Goal: Information Seeking & Learning: Understand process/instructions

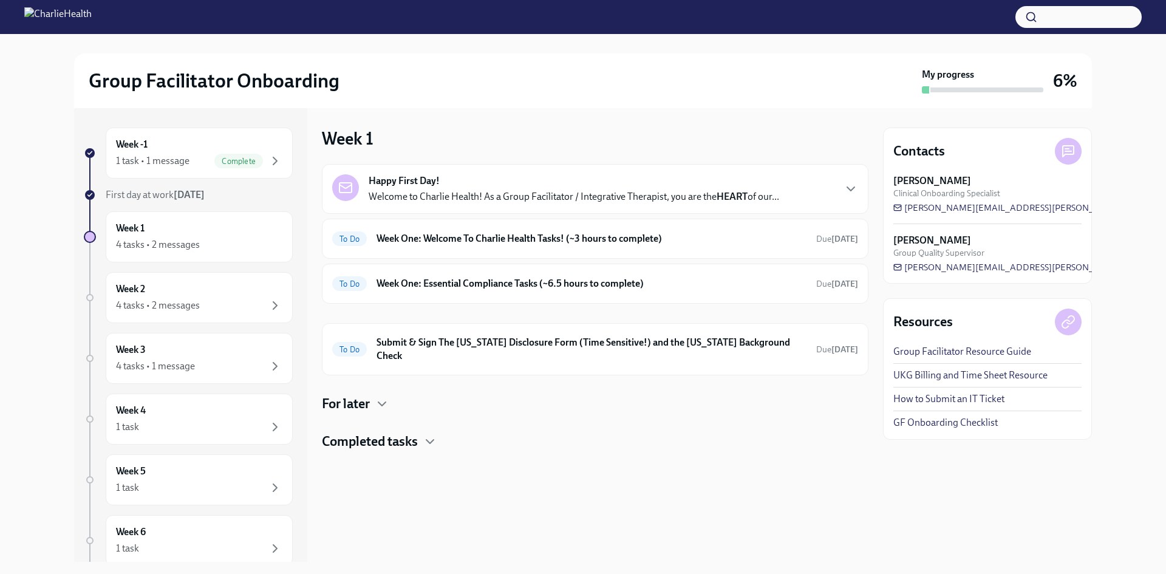
click at [718, 415] on div "Happy First Day! Welcome to Charlie Health! As a Group Facilitator / Integrativ…" at bounding box center [595, 307] width 547 height 287
click at [367, 395] on h4 "For later" at bounding box center [346, 404] width 48 height 18
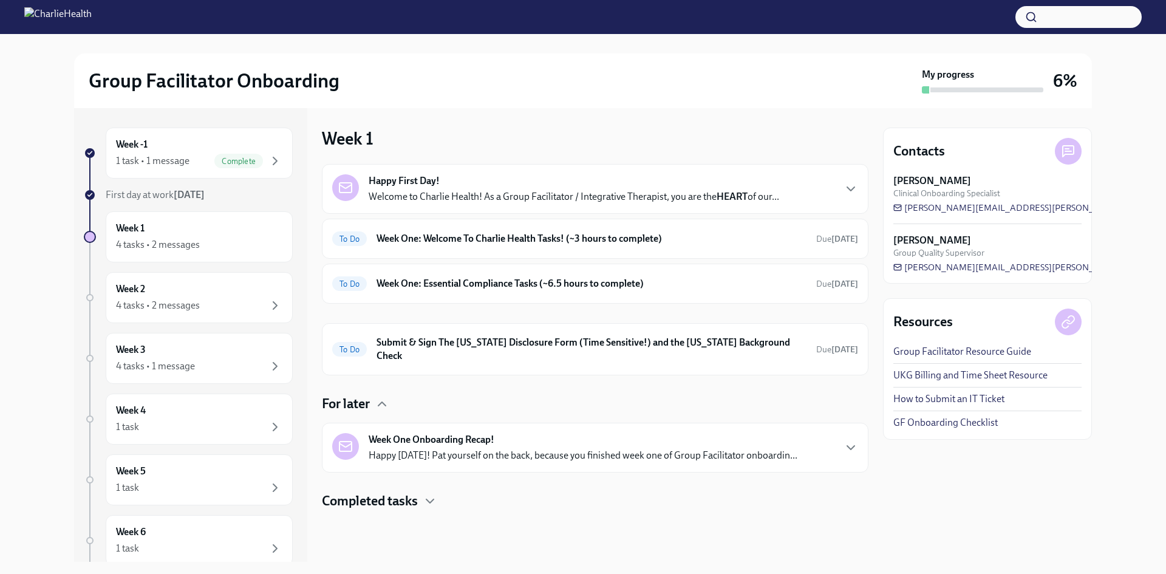
click at [373, 380] on div "Happy First Day! Welcome to Charlie Health! As a Group Facilitator / Integrativ…" at bounding box center [595, 337] width 547 height 346
click at [365, 510] on div at bounding box center [595, 529] width 547 height 39
click at [366, 497] on h4 "Completed tasks" at bounding box center [370, 501] width 96 height 18
click at [540, 210] on div "Happy First Day! Welcome to Charlie Health! As a Group Facilitator / Integrativ…" at bounding box center [595, 189] width 547 height 50
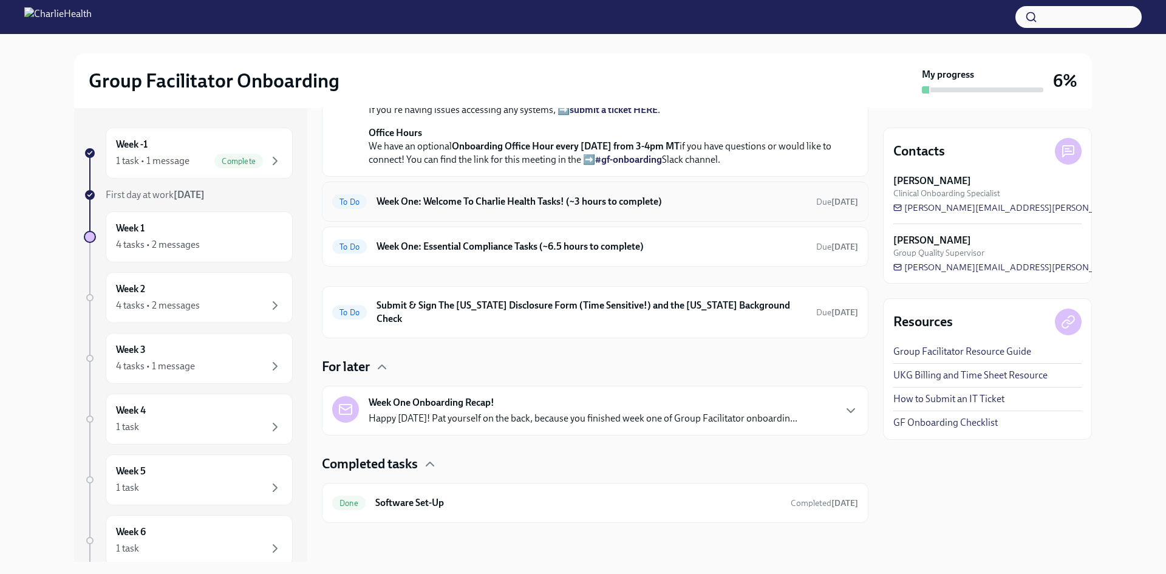
scroll to position [486, 0]
click at [562, 208] on h6 "Week One: Welcome To Charlie Health Tasks! (~3 hours to complete)" at bounding box center [592, 201] width 430 height 13
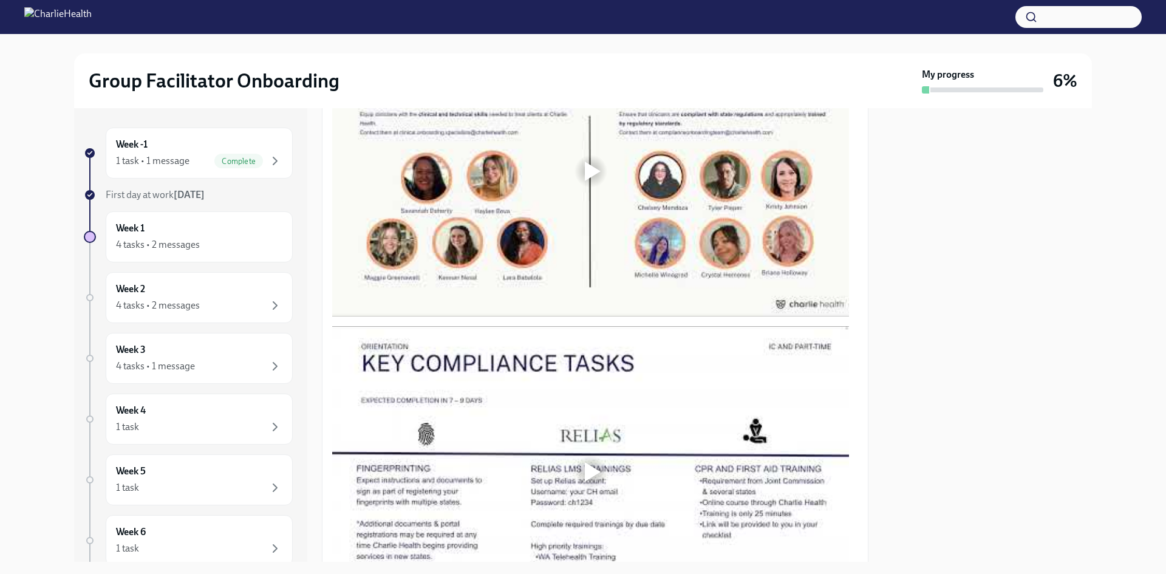
scroll to position [639, 0]
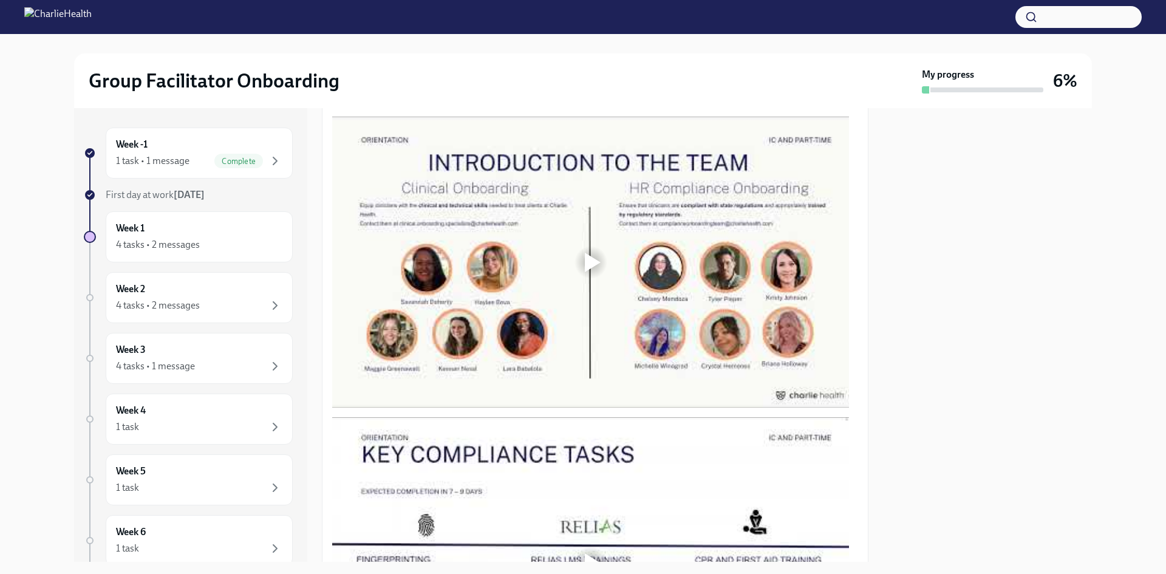
drag, startPoint x: 625, startPoint y: 353, endPoint x: 627, endPoint y: 343, distance: 10.0
click at [627, 345] on div at bounding box center [590, 262] width 517 height 291
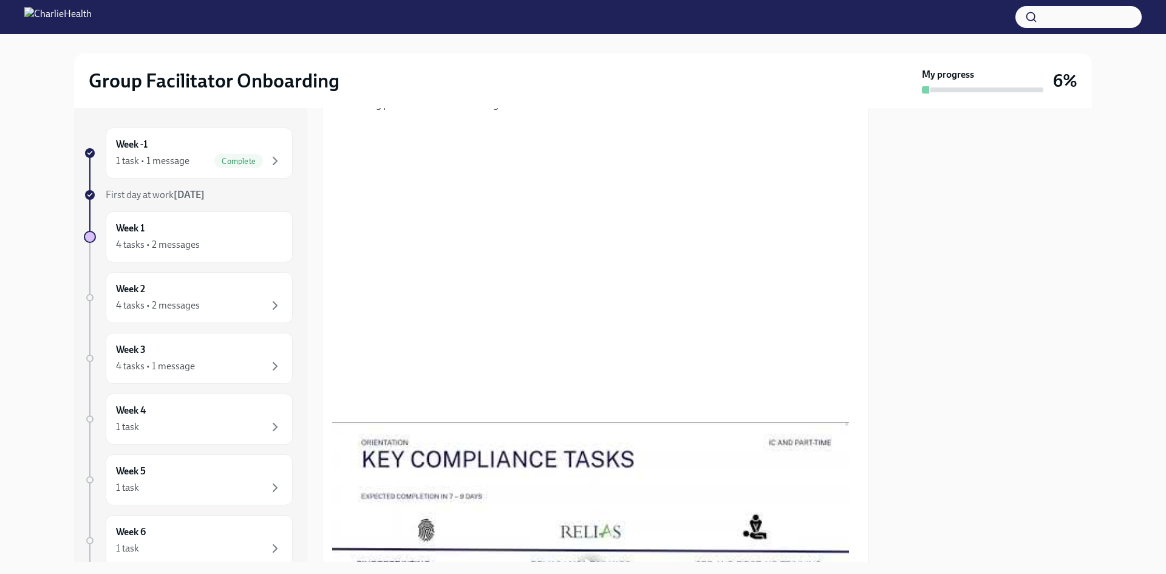
scroll to position [579, 0]
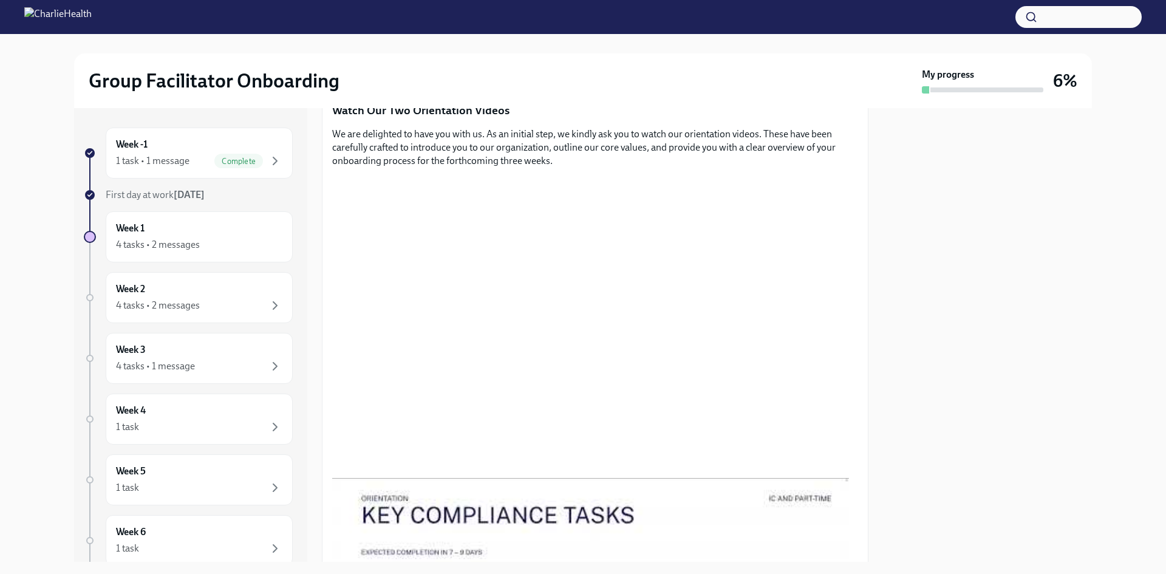
click at [934, 378] on div at bounding box center [987, 335] width 209 height 454
click at [581, 62] on div "Group Facilitator Onboarding My progress 6%" at bounding box center [583, 80] width 1018 height 55
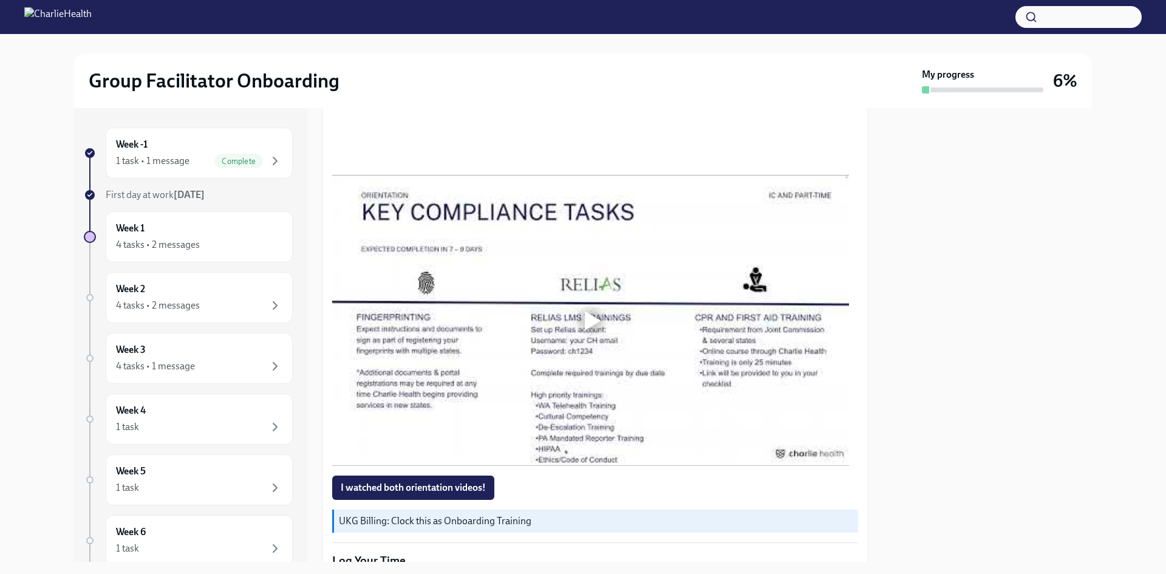
scroll to position [882, 0]
click at [593, 310] on div at bounding box center [593, 319] width 16 height 19
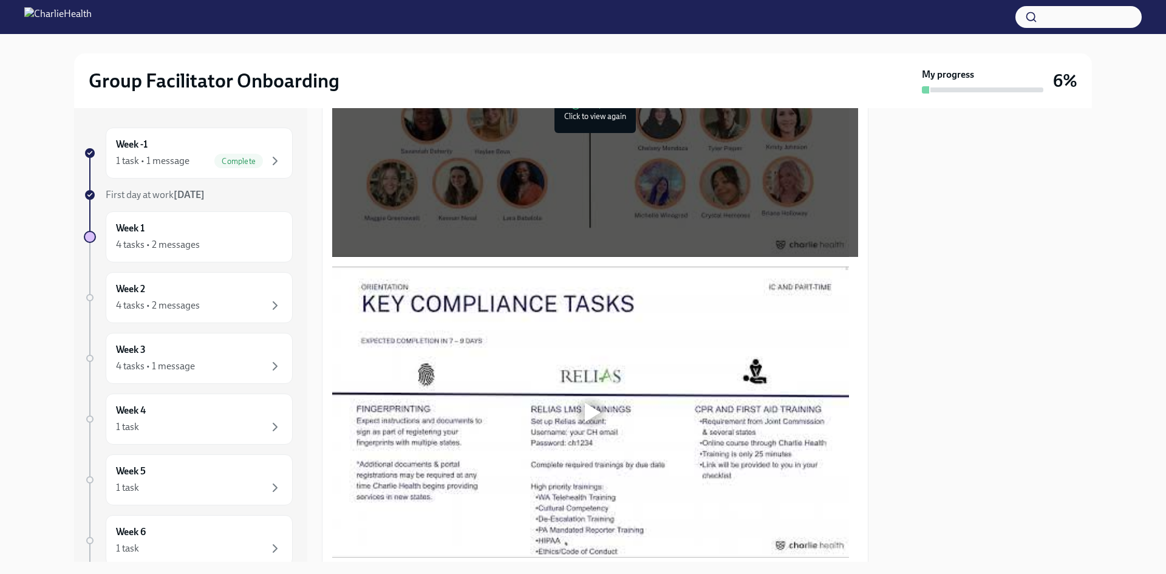
scroll to position [972, 0]
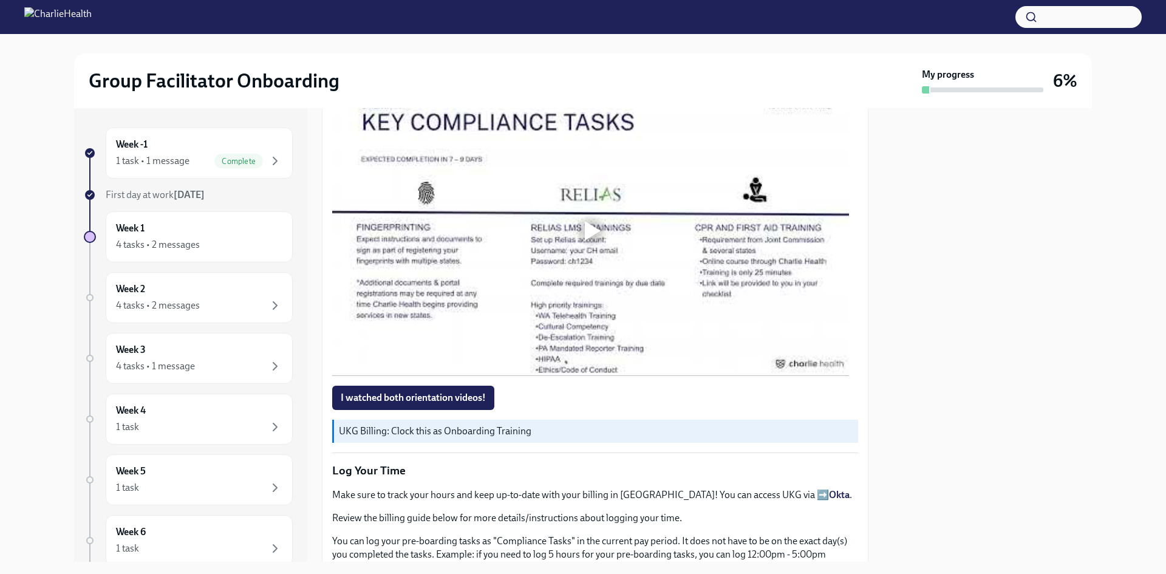
click at [601, 214] on div at bounding box center [590, 230] width 39 height 39
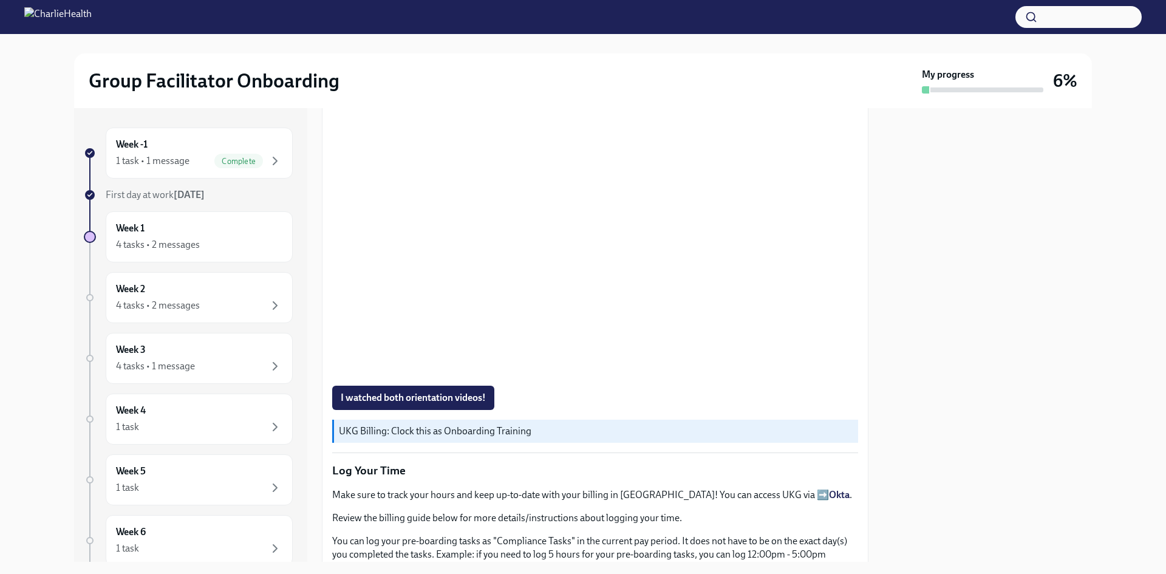
click at [952, 346] on div at bounding box center [987, 335] width 209 height 454
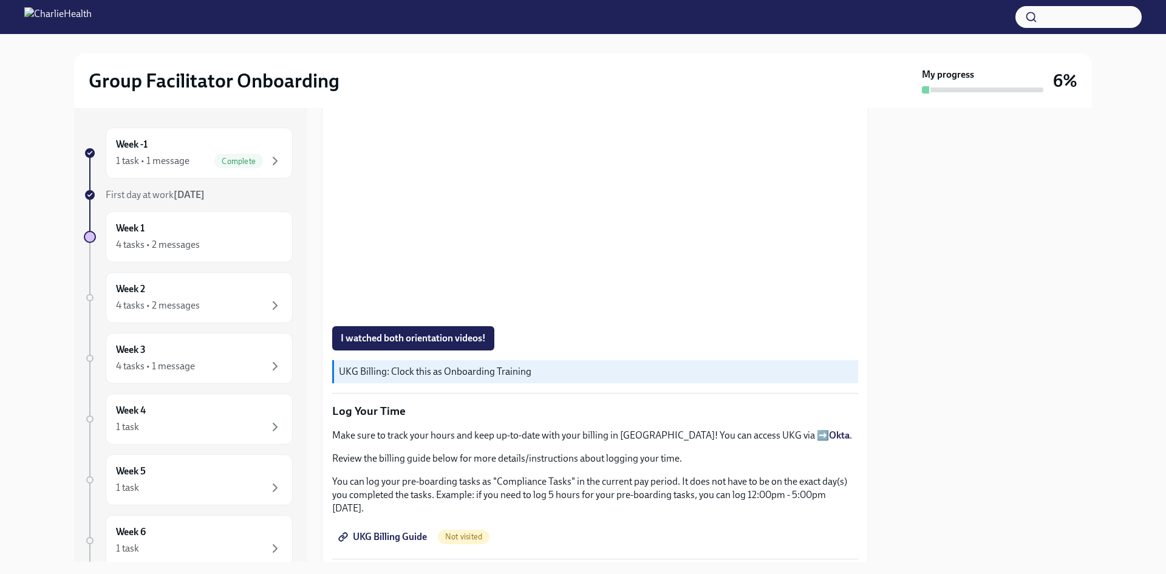
scroll to position [1052, 0]
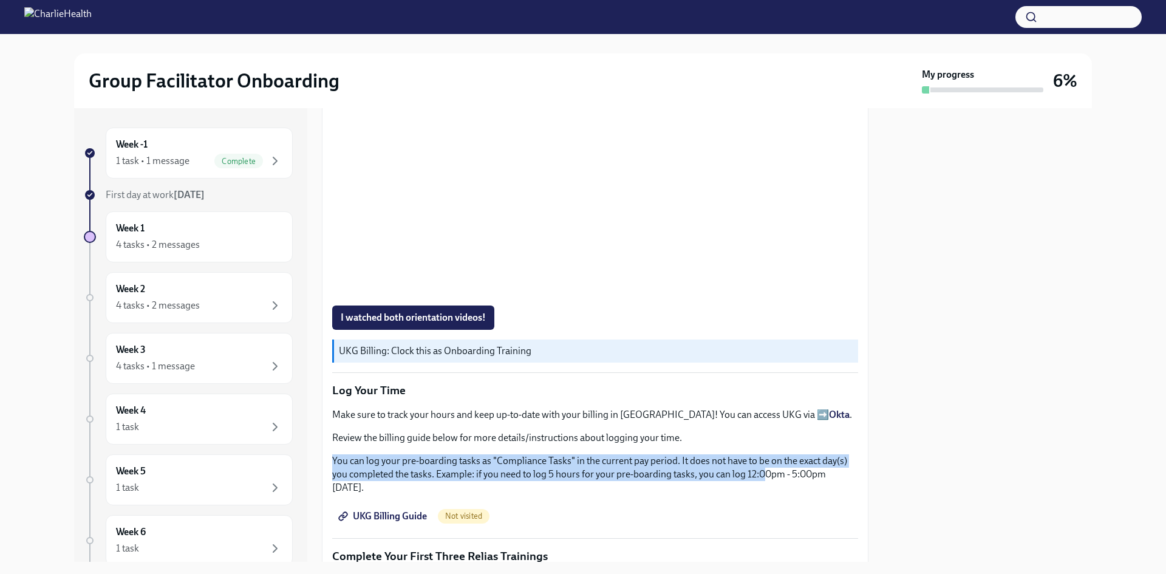
drag, startPoint x: 763, startPoint y: 472, endPoint x: 779, endPoint y: 438, distance: 37.5
click at [779, 438] on div "Make sure to track your hours and keep up-to-date with your billing in UKG! You…" at bounding box center [595, 451] width 526 height 86
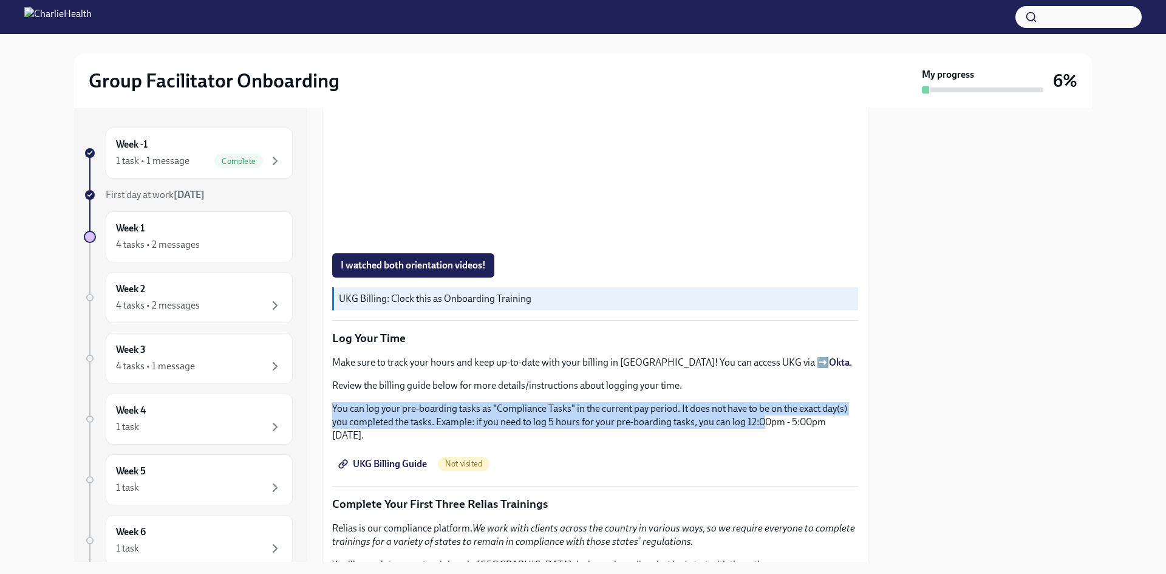
scroll to position [1173, 0]
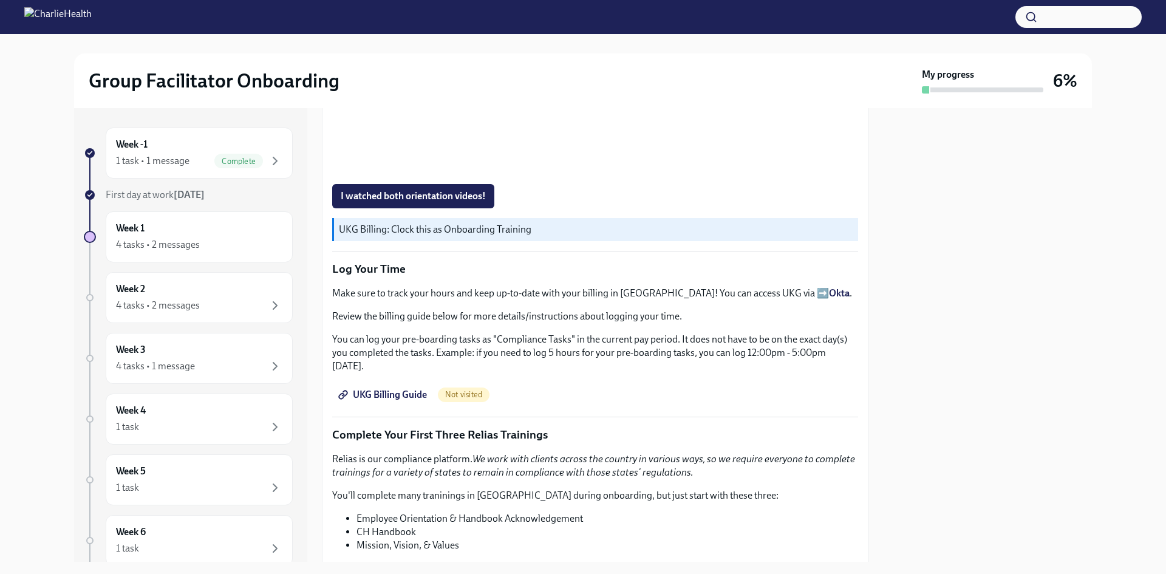
click at [480, 472] on p "Relias is our compliance platform. We work with clients across the country in v…" at bounding box center [595, 465] width 526 height 27
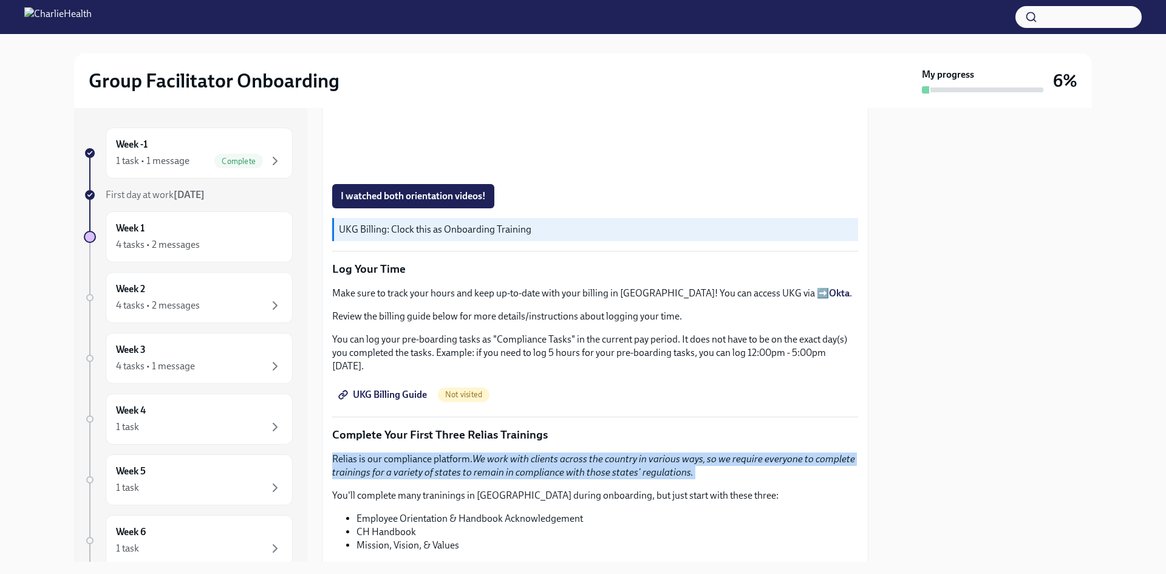
click at [480, 472] on p "Relias is our compliance platform. We work with clients across the country in v…" at bounding box center [595, 465] width 526 height 27
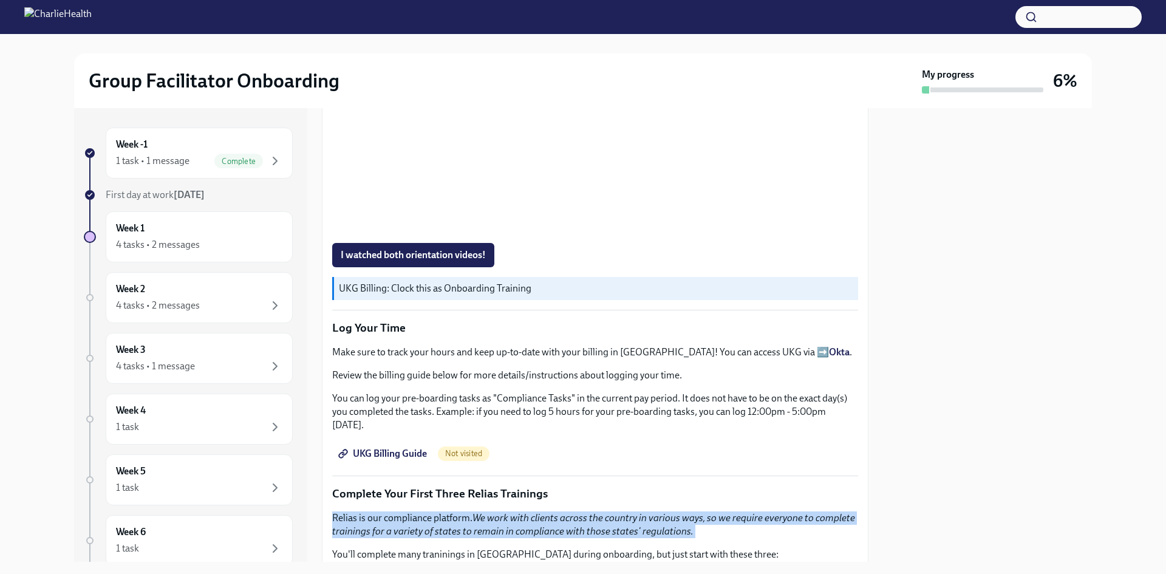
scroll to position [1052, 0]
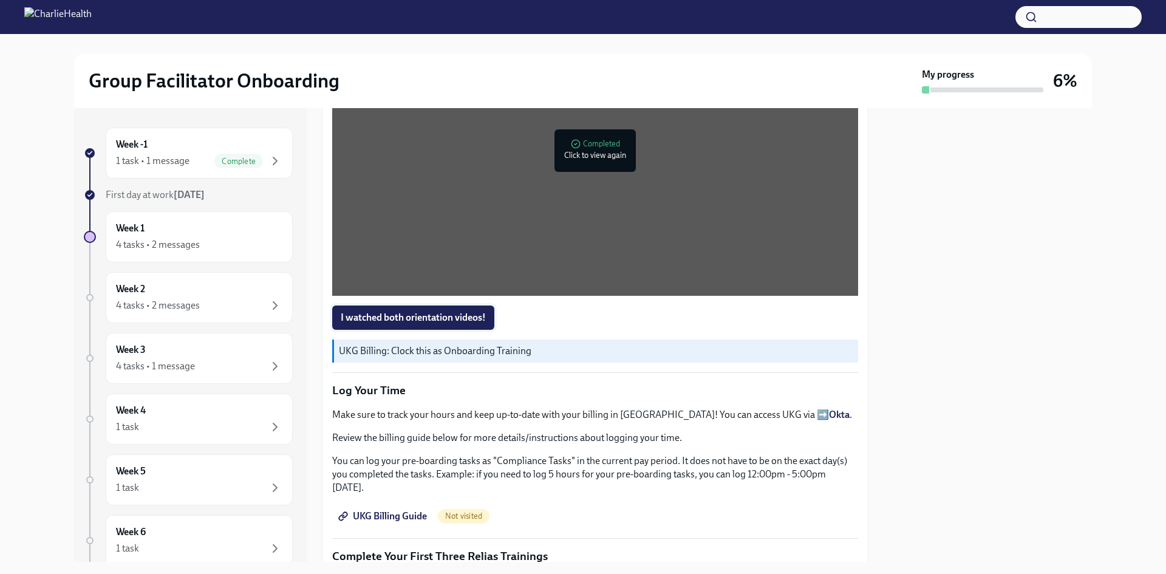
click at [450, 312] on span "I watched both orientation videos!" at bounding box center [413, 318] width 145 height 12
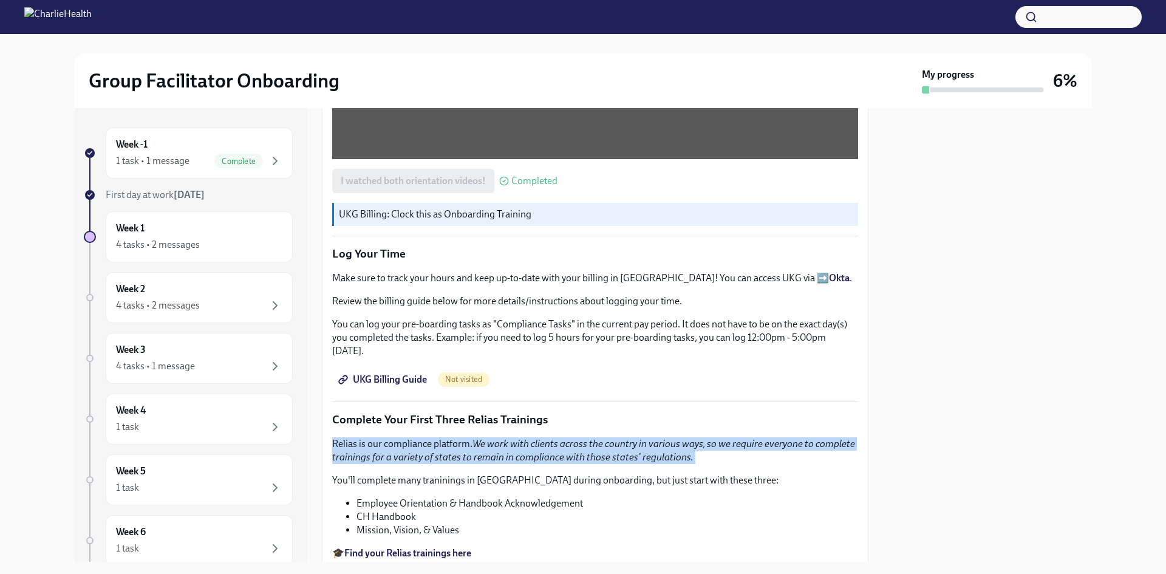
scroll to position [1113, 0]
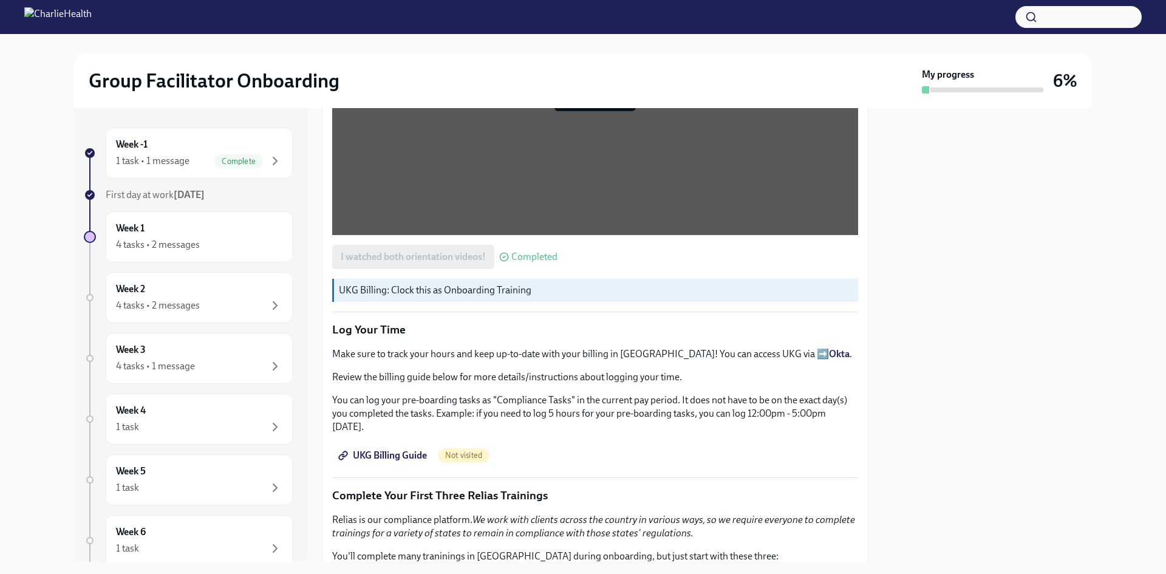
click at [1151, 497] on div "Group Facilitator Onboarding My progress 6% Week -1 1 task • 1 message Complete…" at bounding box center [583, 298] width 1166 height 528
click at [462, 284] on p "UKG Billing: Clock this as Onboarding Training" at bounding box center [596, 290] width 514 height 13
click at [402, 451] on span "UKG Billing Guide" at bounding box center [384, 455] width 86 height 12
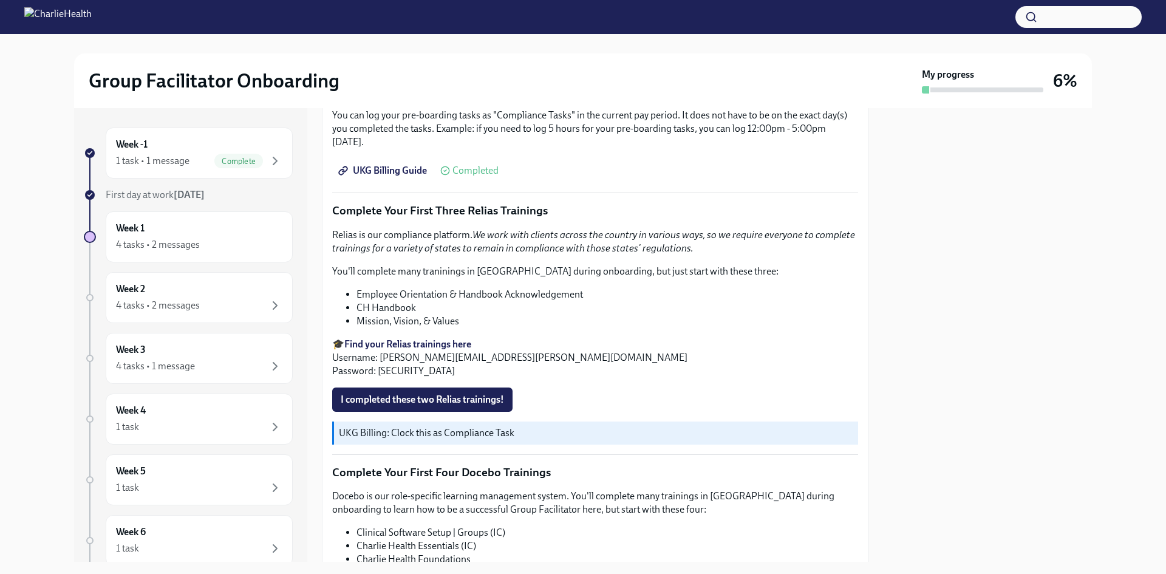
scroll to position [1416, 0]
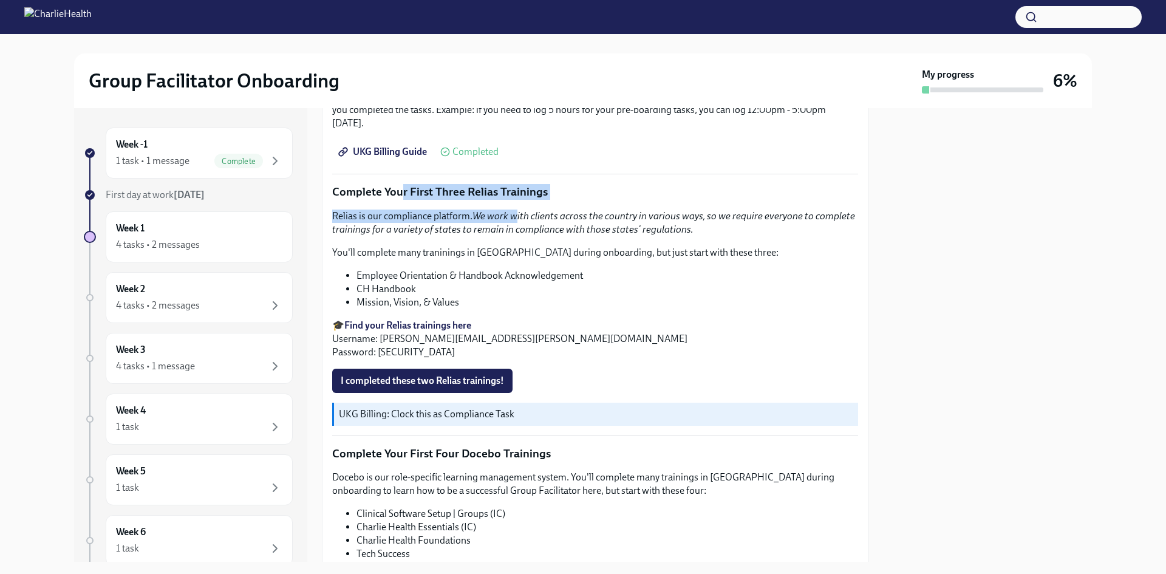
drag, startPoint x: 402, startPoint y: 185, endPoint x: 516, endPoint y: 202, distance: 115.3
click at [570, 224] on em "We work with clients across the country in various ways, so we require everyone…" at bounding box center [593, 222] width 523 height 25
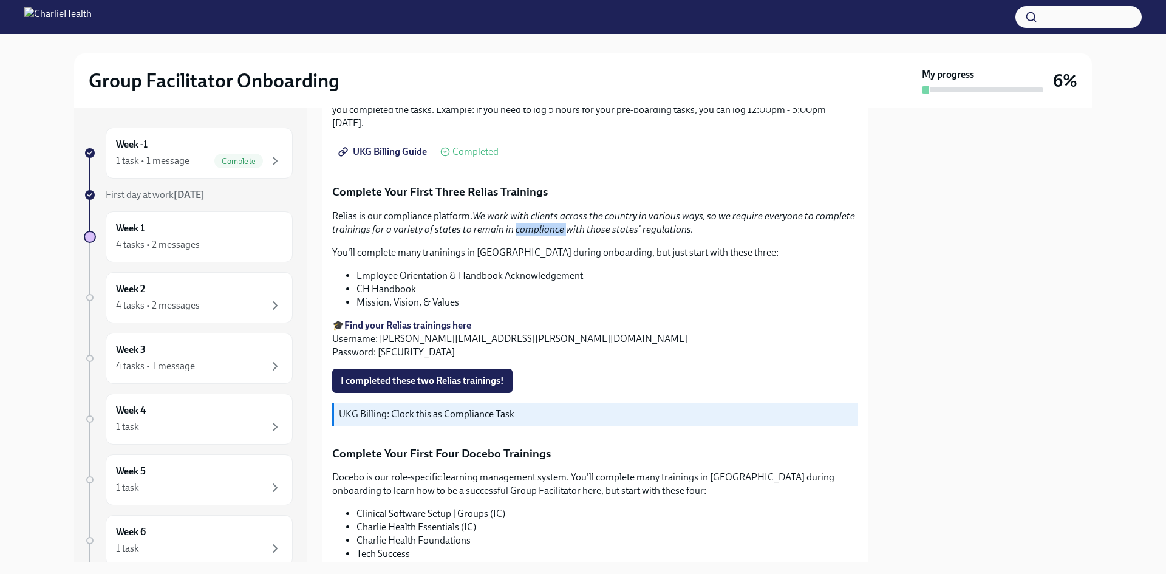
click at [570, 224] on em "We work with clients across the country in various ways, so we require everyone…" at bounding box center [593, 222] width 523 height 25
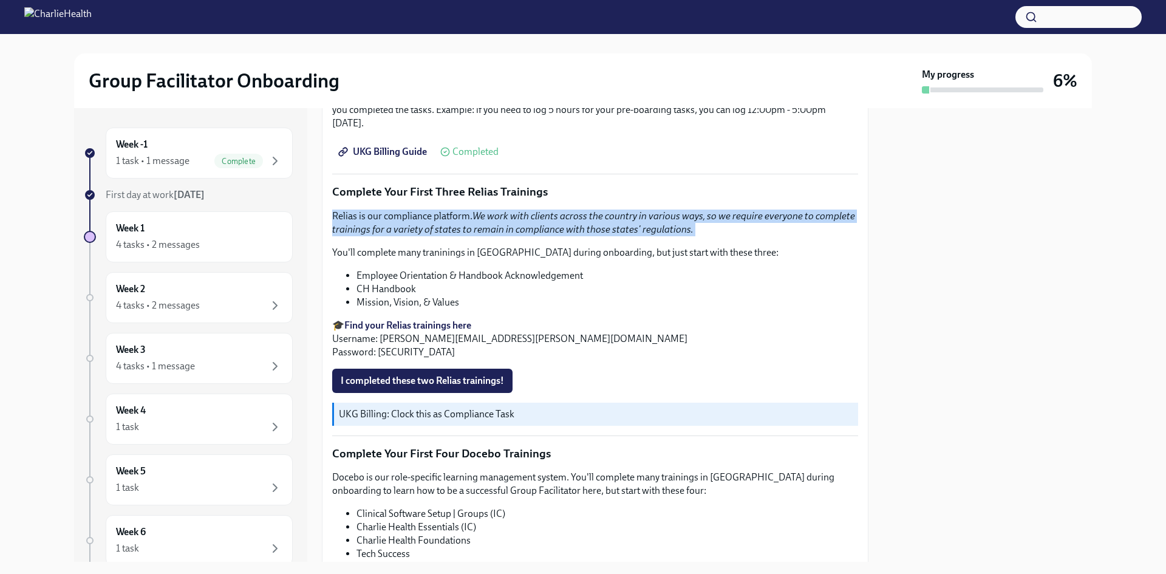
click at [570, 224] on em "We work with clients across the country in various ways, so we require everyone…" at bounding box center [593, 222] width 523 height 25
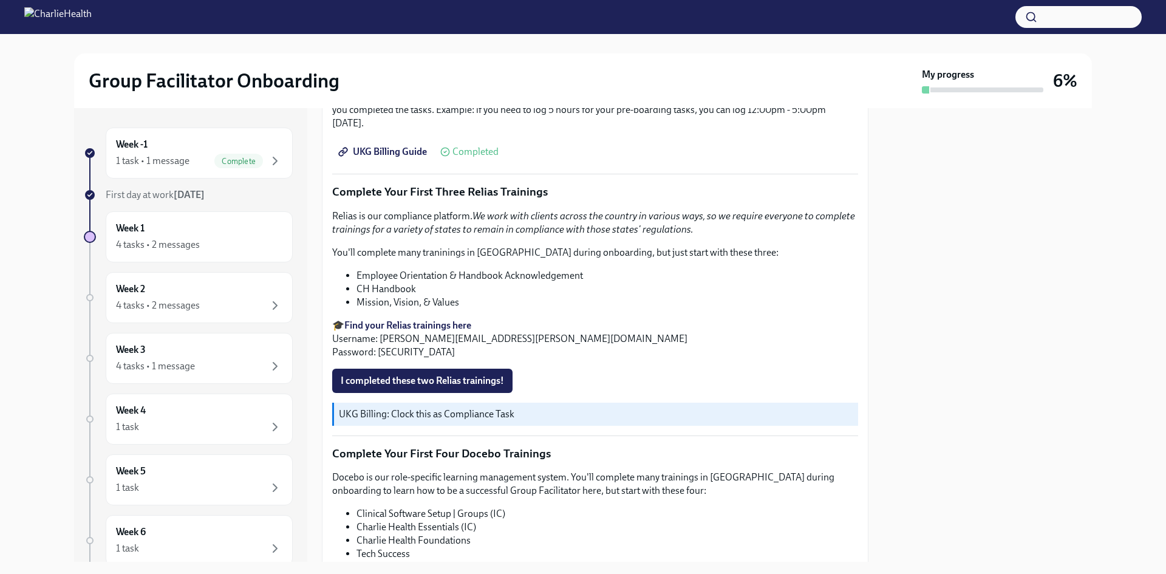
drag, startPoint x: 708, startPoint y: 247, endPoint x: 709, endPoint y: 216, distance: 30.4
click at [709, 221] on div "Relias is our compliance platform. We work with clients across the country in v…" at bounding box center [595, 284] width 526 height 149
click at [754, 378] on div "I completed these two Relias trainings!" at bounding box center [595, 381] width 526 height 24
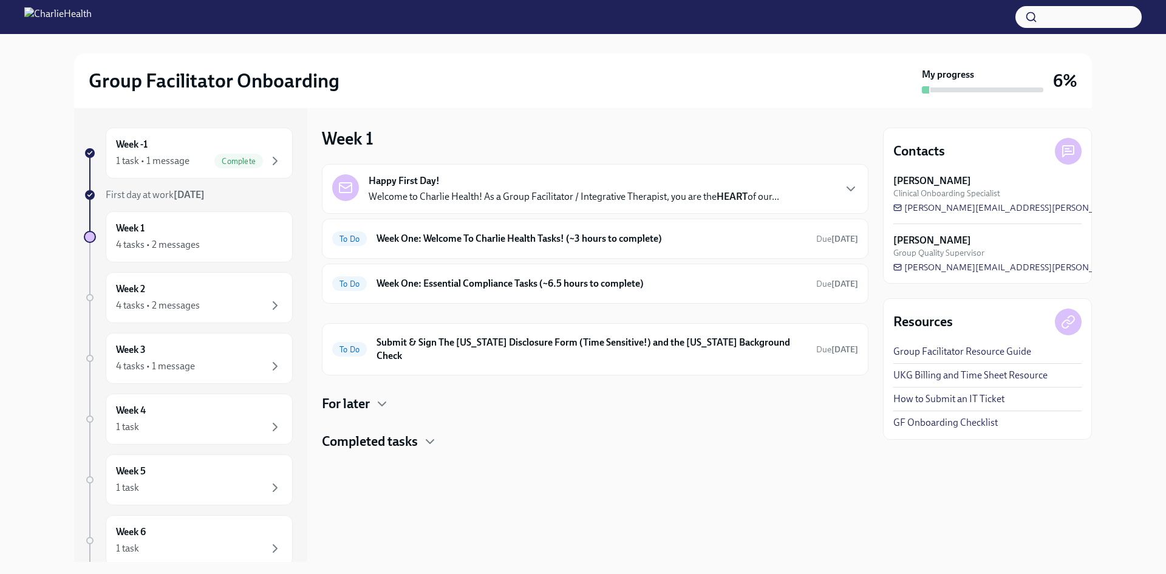
click at [988, 373] on link "UKG Billing and Time Sheet Resource" at bounding box center [970, 375] width 154 height 13
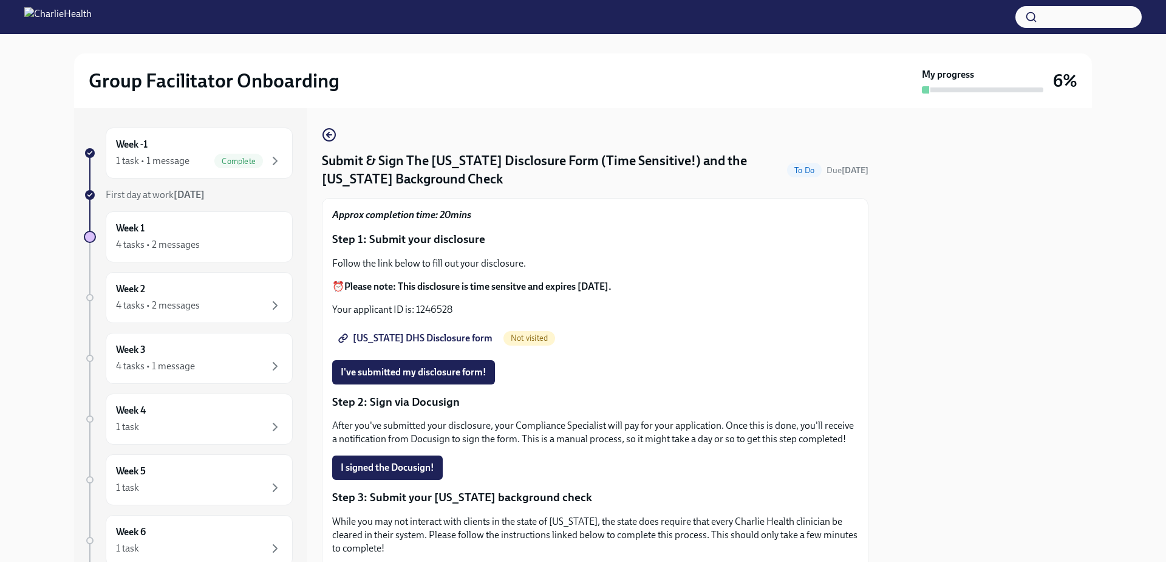
click at [428, 347] on link "Utah DHS Disclosure form" at bounding box center [416, 338] width 169 height 24
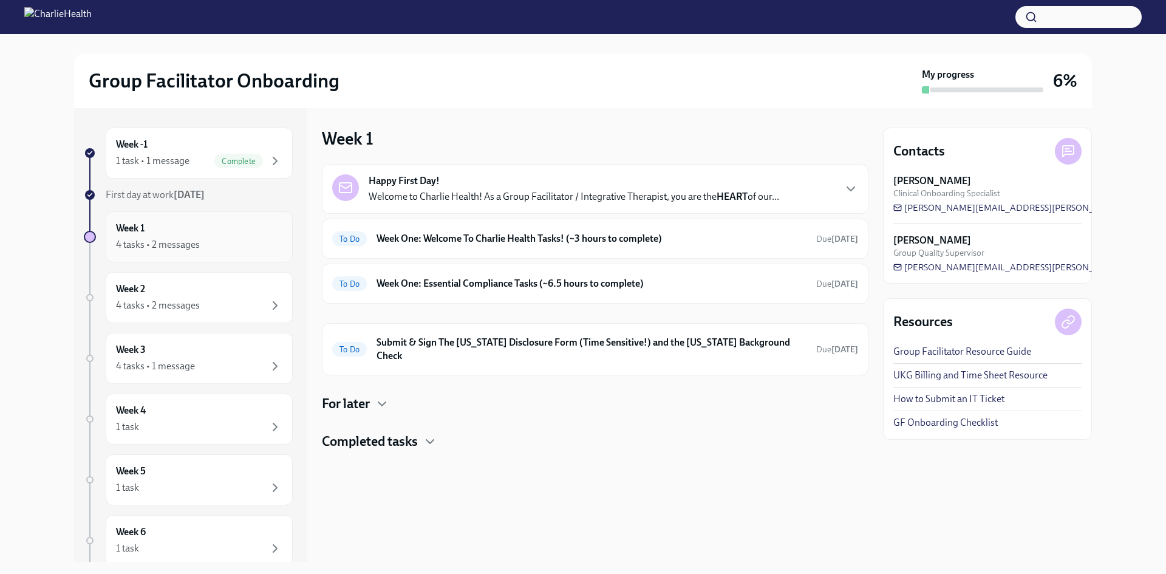
click at [183, 246] on div "4 tasks • 2 messages" at bounding box center [158, 244] width 84 height 13
click at [116, 7] on div at bounding box center [583, 17] width 1166 height 34
click at [524, 178] on div "Happy First Day! Welcome to Charlie Health! As a Group Facilitator / Integrativ…" at bounding box center [574, 188] width 411 height 29
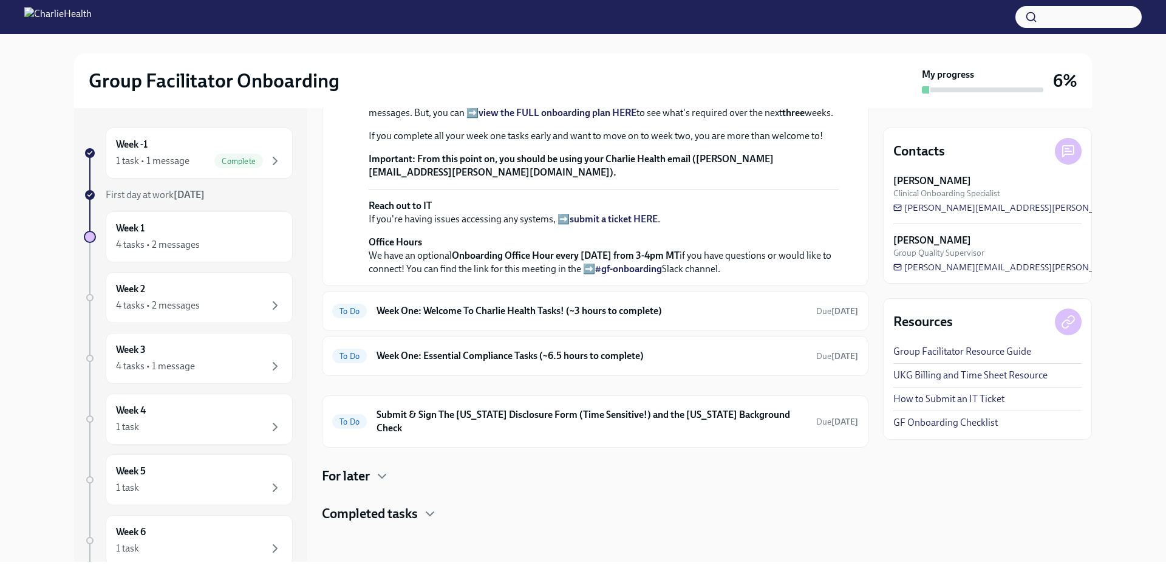
scroll to position [304, 0]
click at [591, 118] on strong "view the FULL onboarding plan HERE" at bounding box center [558, 113] width 158 height 12
